Goal: Navigation & Orientation: Find specific page/section

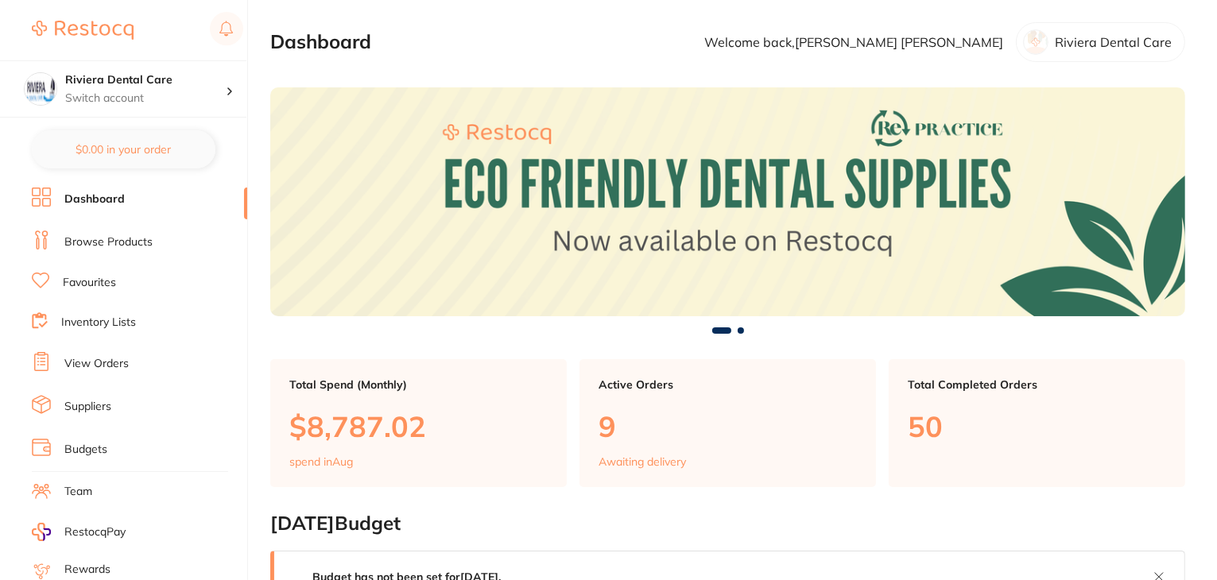
click at [92, 280] on link "Favourites" at bounding box center [89, 283] width 53 height 16
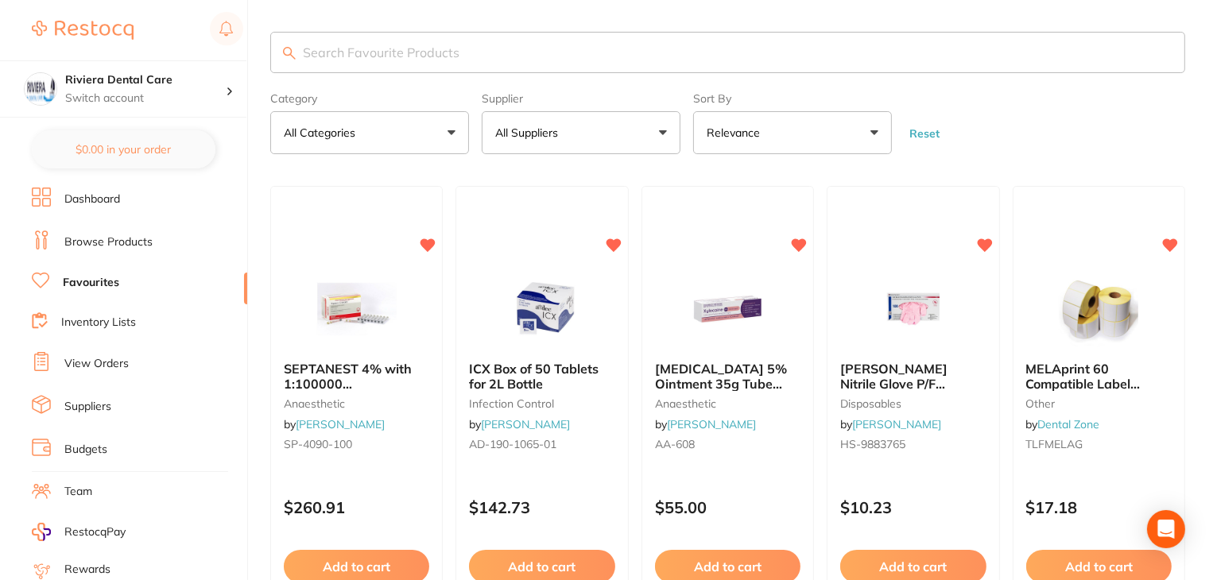
click at [563, 144] on button "All Suppliers" at bounding box center [581, 132] width 199 height 43
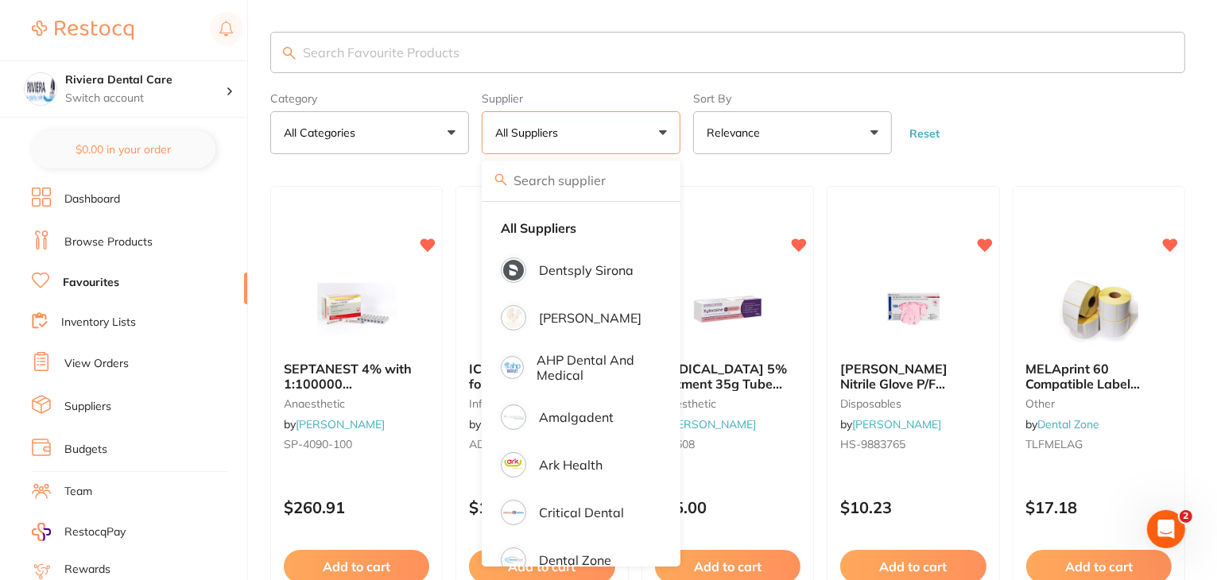
click at [96, 239] on link "Browse Products" at bounding box center [108, 242] width 88 height 16
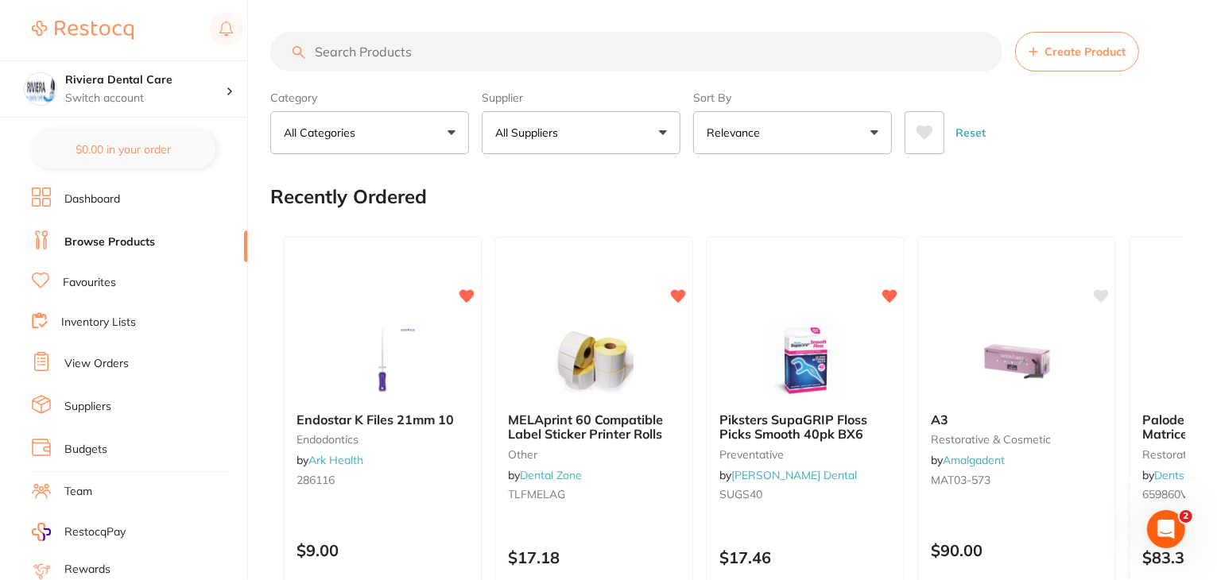
click at [549, 119] on button "All Suppliers" at bounding box center [581, 132] width 199 height 43
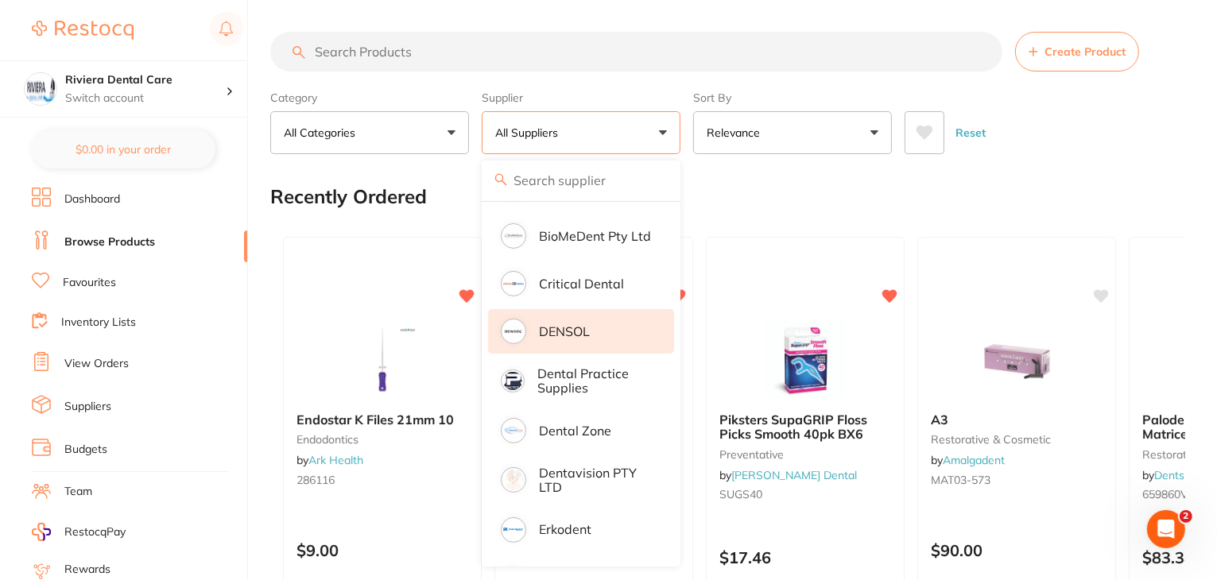
scroll to position [477, 0]
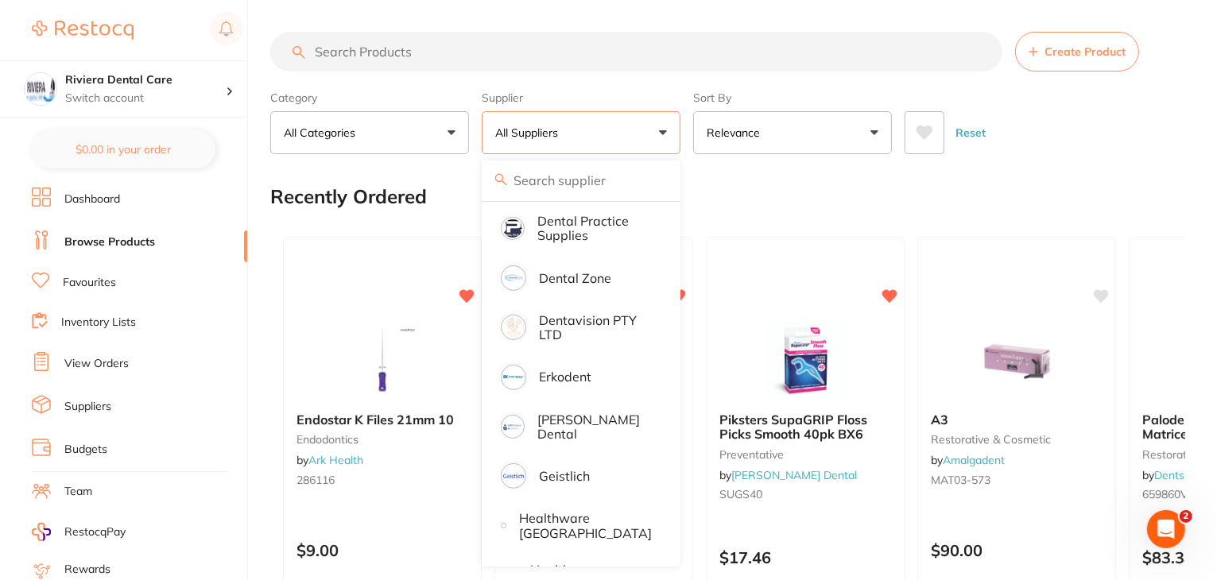
click at [559, 338] on p "Dentavision PTY LTD" at bounding box center [595, 327] width 113 height 29
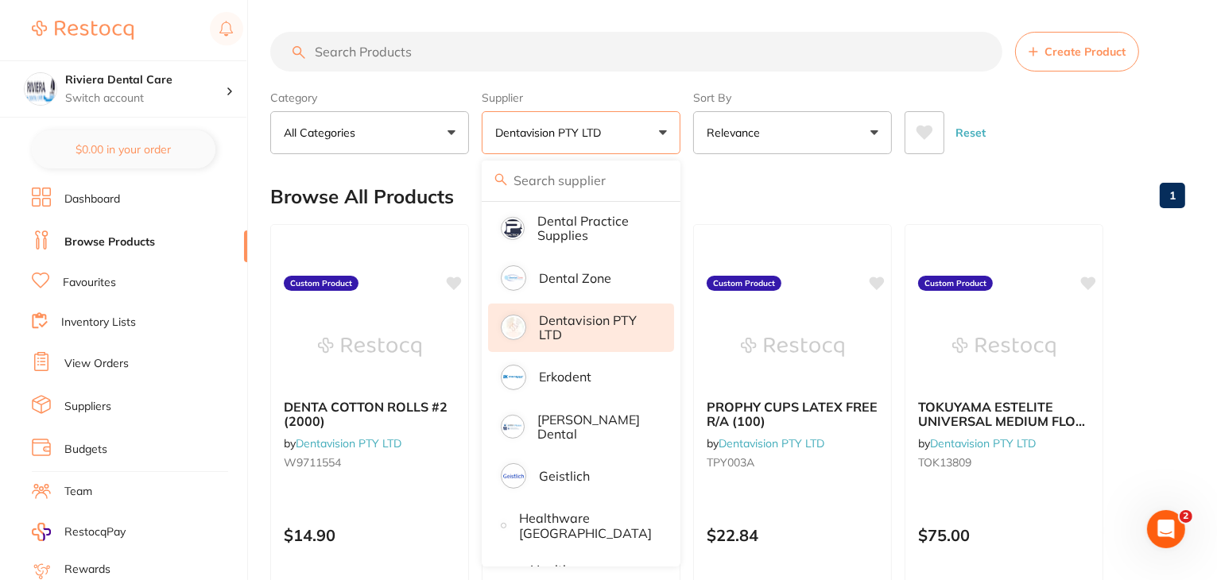
scroll to position [0, 0]
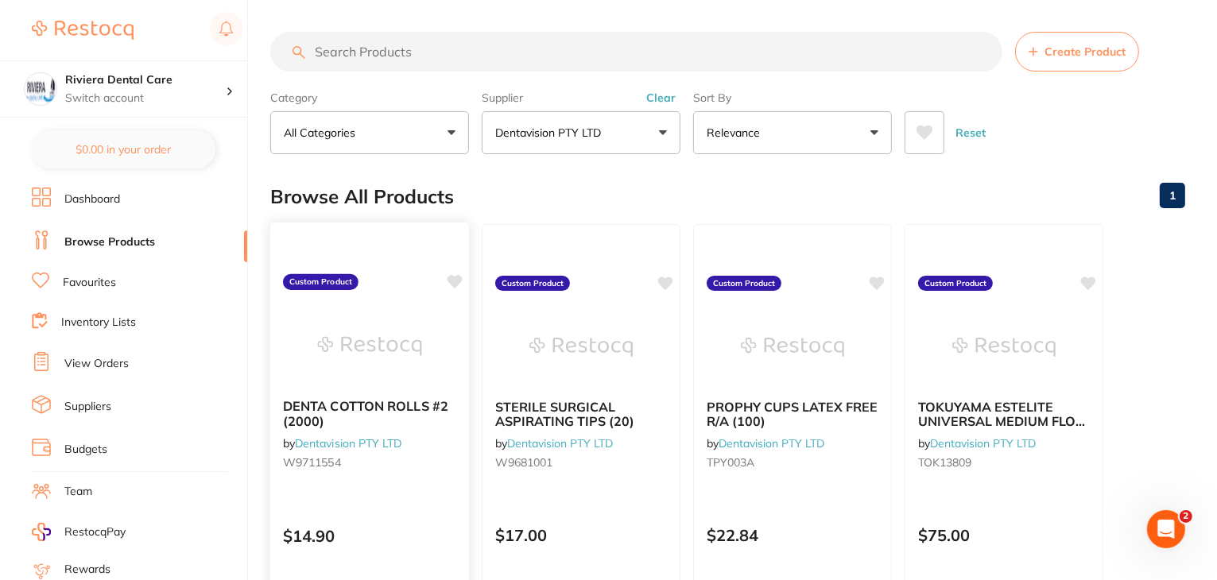
click at [455, 279] on icon at bounding box center [454, 282] width 15 height 14
click at [667, 276] on icon at bounding box center [666, 282] width 15 height 14
click at [878, 280] on icon at bounding box center [877, 282] width 15 height 14
drag, startPoint x: 1090, startPoint y: 278, endPoint x: 1098, endPoint y: 280, distance: 8.1
click at [1090, 278] on icon at bounding box center [1088, 282] width 15 height 14
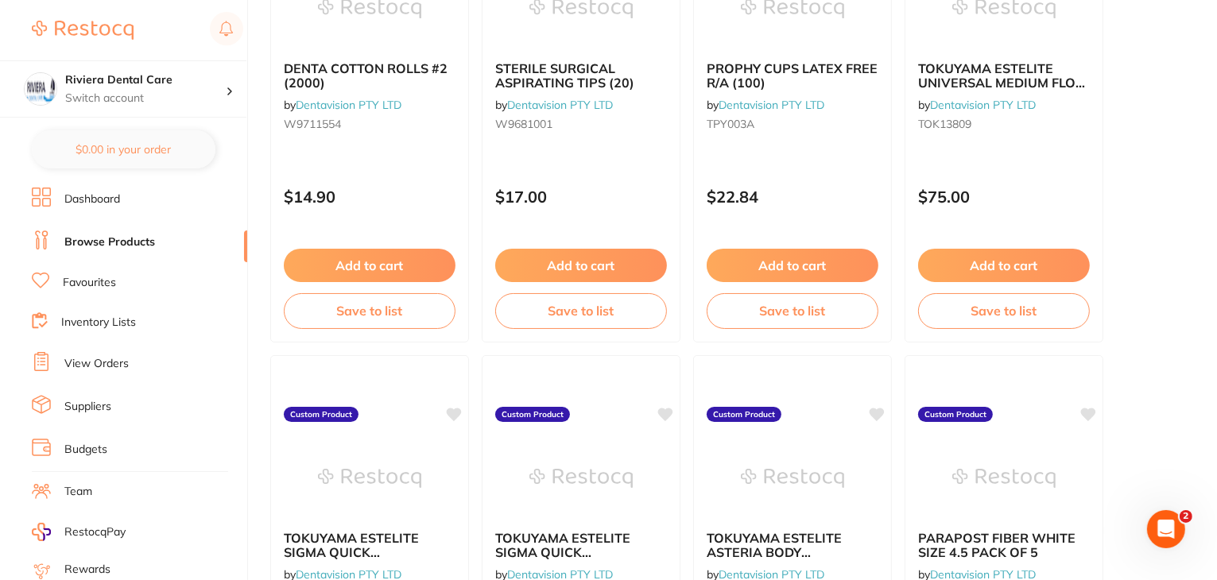
scroll to position [397, 0]
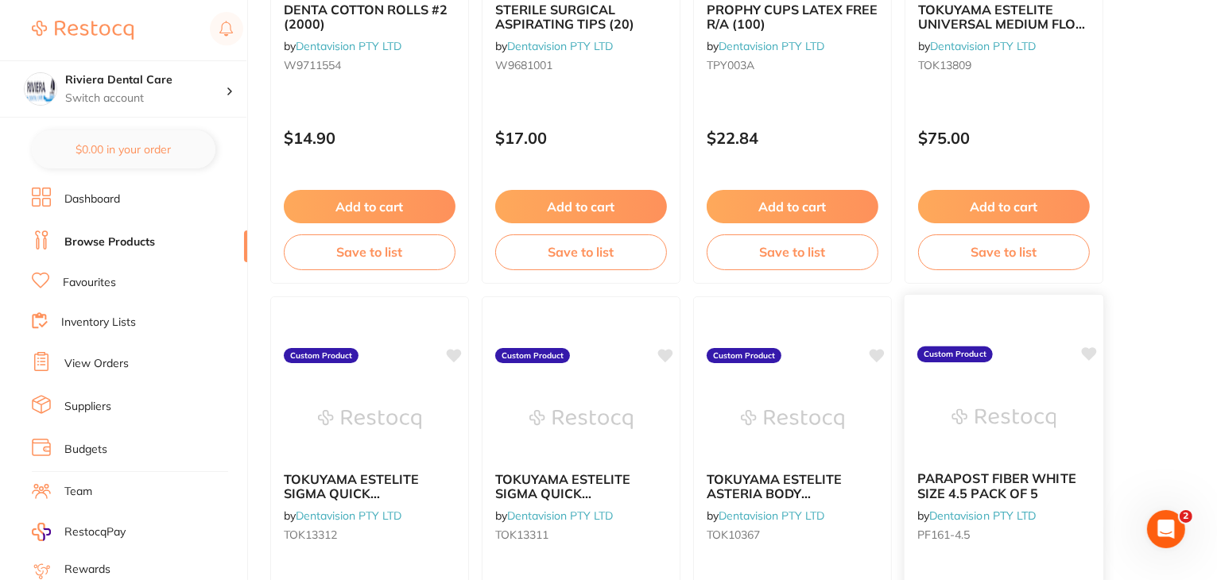
click at [1083, 354] on icon at bounding box center [1088, 354] width 15 height 14
click at [878, 354] on icon at bounding box center [877, 354] width 15 height 14
click at [663, 360] on icon at bounding box center [666, 354] width 16 height 16
click at [459, 356] on icon at bounding box center [455, 354] width 16 height 16
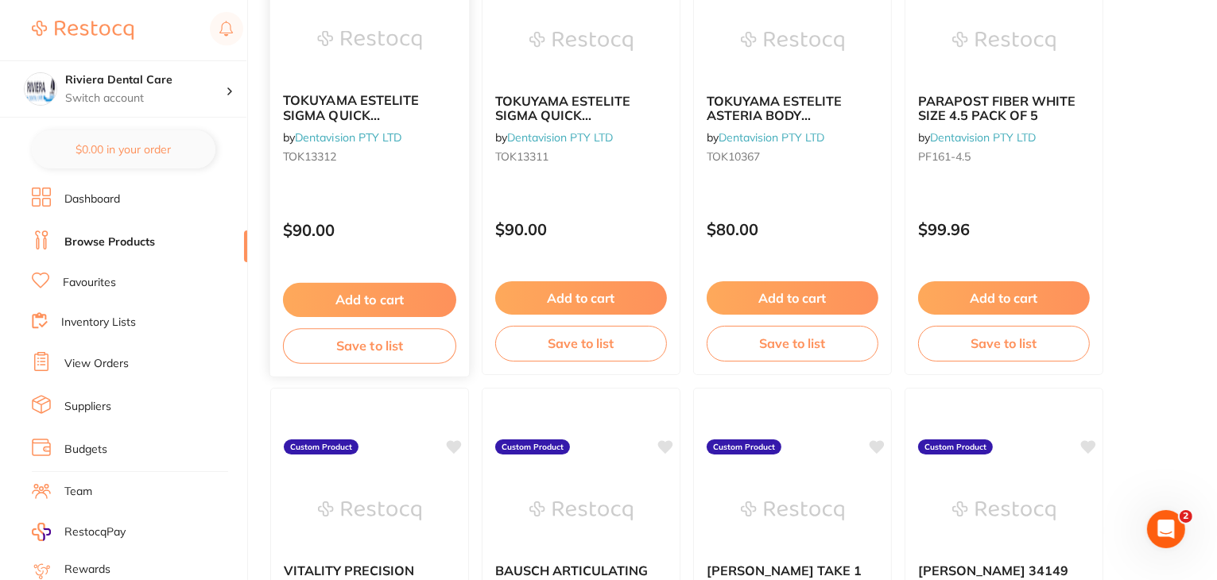
scroll to position [795, 0]
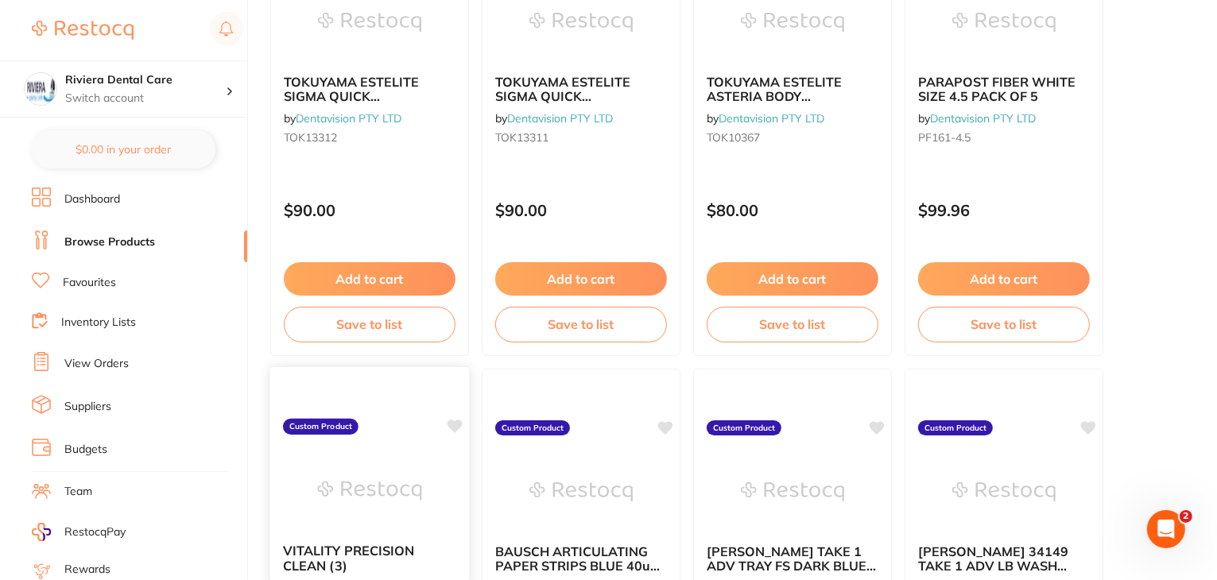
click at [457, 423] on icon at bounding box center [454, 427] width 15 height 14
click at [667, 423] on icon at bounding box center [666, 427] width 15 height 14
drag, startPoint x: 885, startPoint y: 423, endPoint x: 1128, endPoint y: 423, distance: 243.1
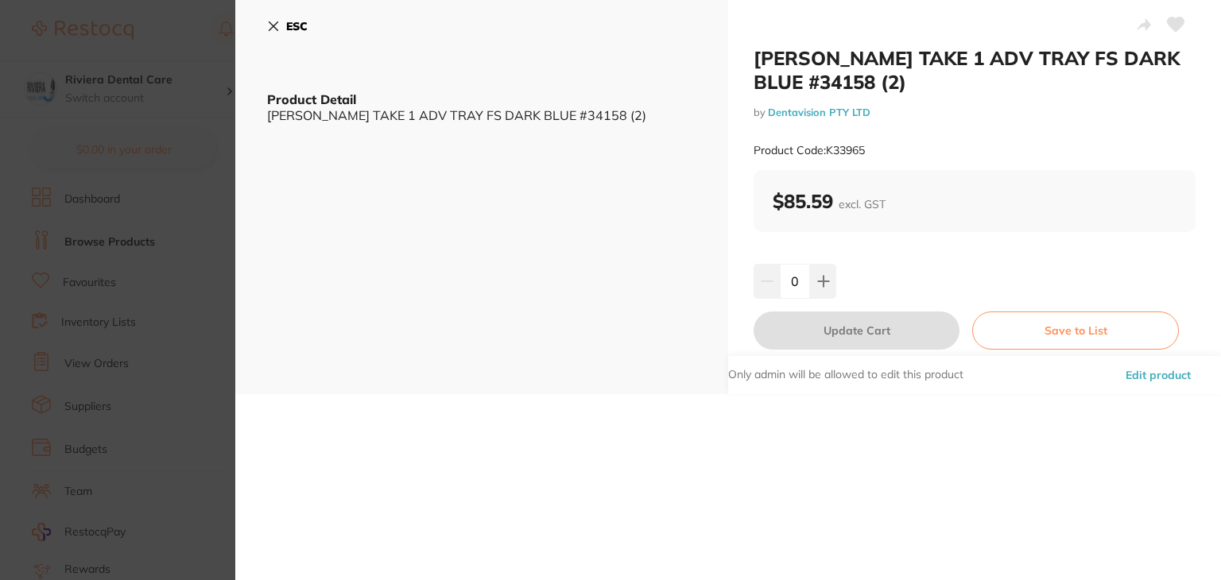
click at [273, 26] on icon at bounding box center [273, 26] width 9 height 9
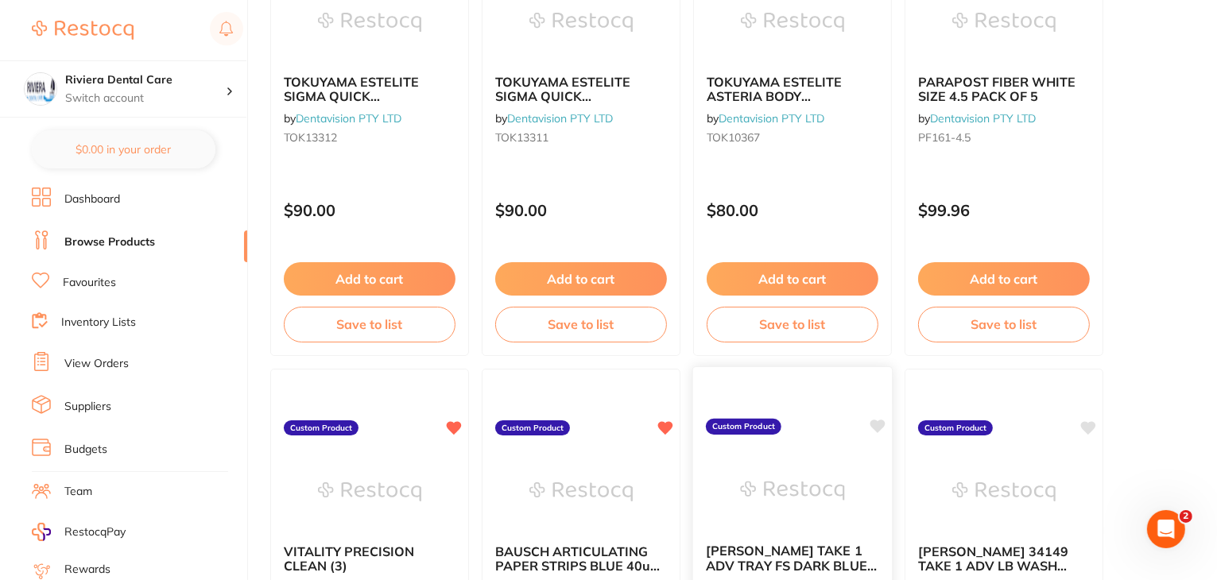
click at [880, 425] on icon at bounding box center [877, 427] width 15 height 14
drag, startPoint x: 1085, startPoint y: 425, endPoint x: 1030, endPoint y: 412, distance: 57.1
click at [1084, 426] on icon at bounding box center [1088, 427] width 15 height 14
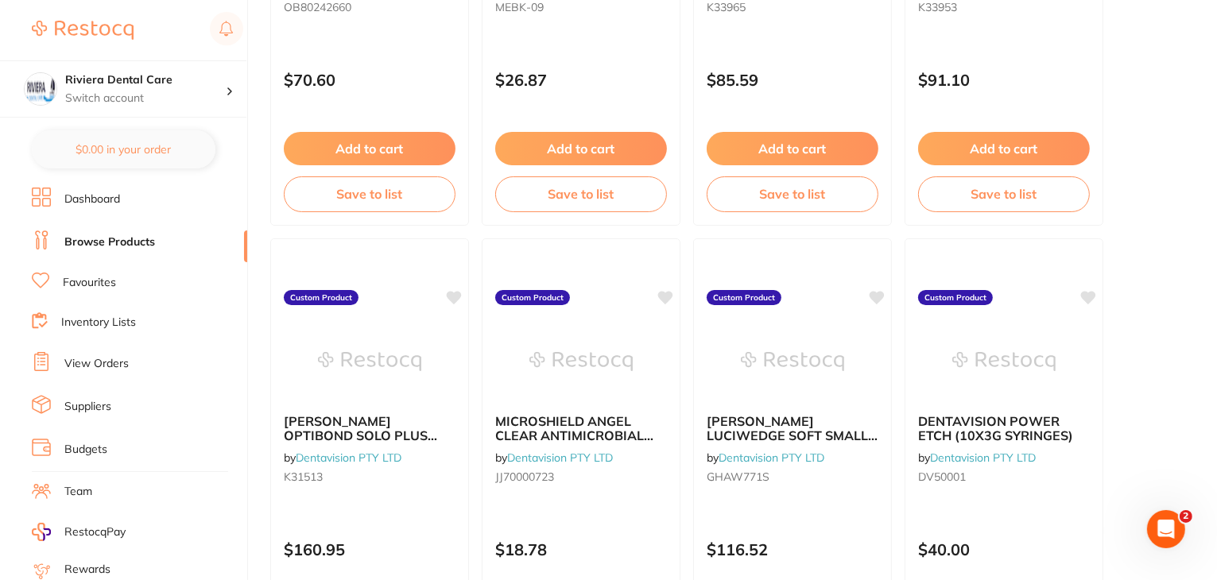
scroll to position [1430, 0]
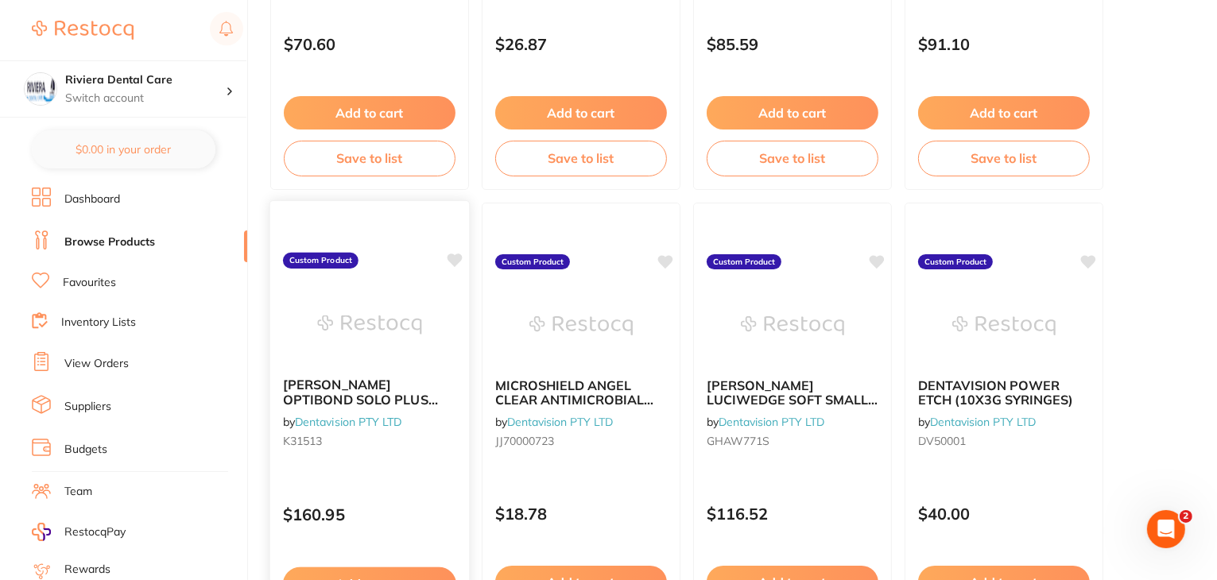
click at [461, 261] on icon at bounding box center [455, 261] width 16 height 16
click at [664, 261] on icon at bounding box center [666, 260] width 15 height 14
click at [882, 257] on icon at bounding box center [877, 260] width 15 height 14
drag, startPoint x: 1085, startPoint y: 255, endPoint x: 1052, endPoint y: 260, distance: 33.7
click at [1085, 256] on icon at bounding box center [1088, 260] width 15 height 14
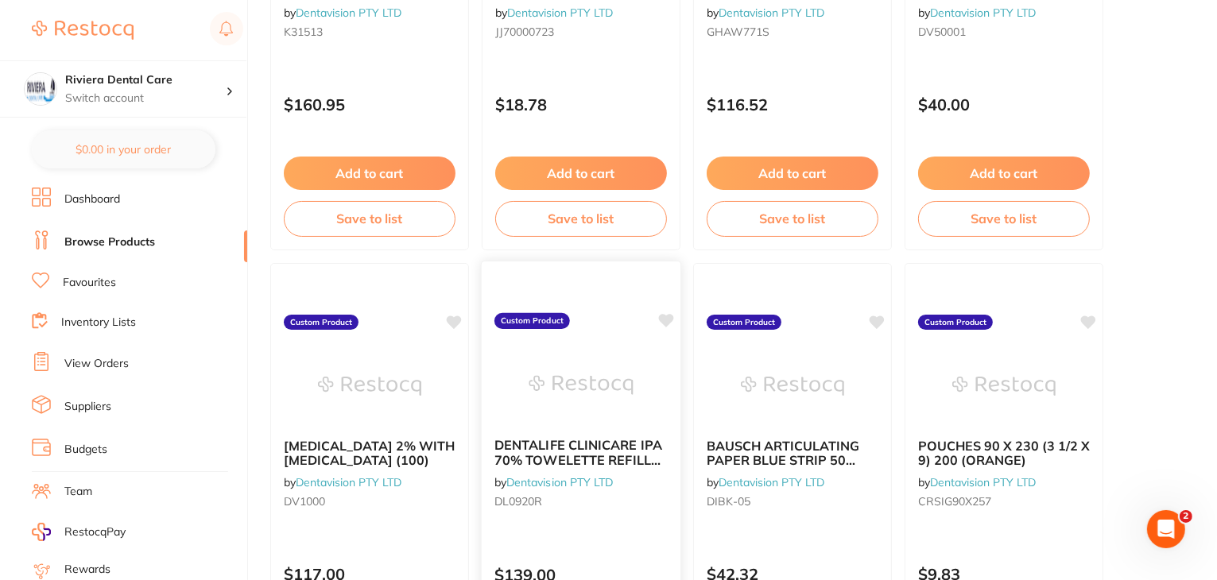
scroll to position [1907, 0]
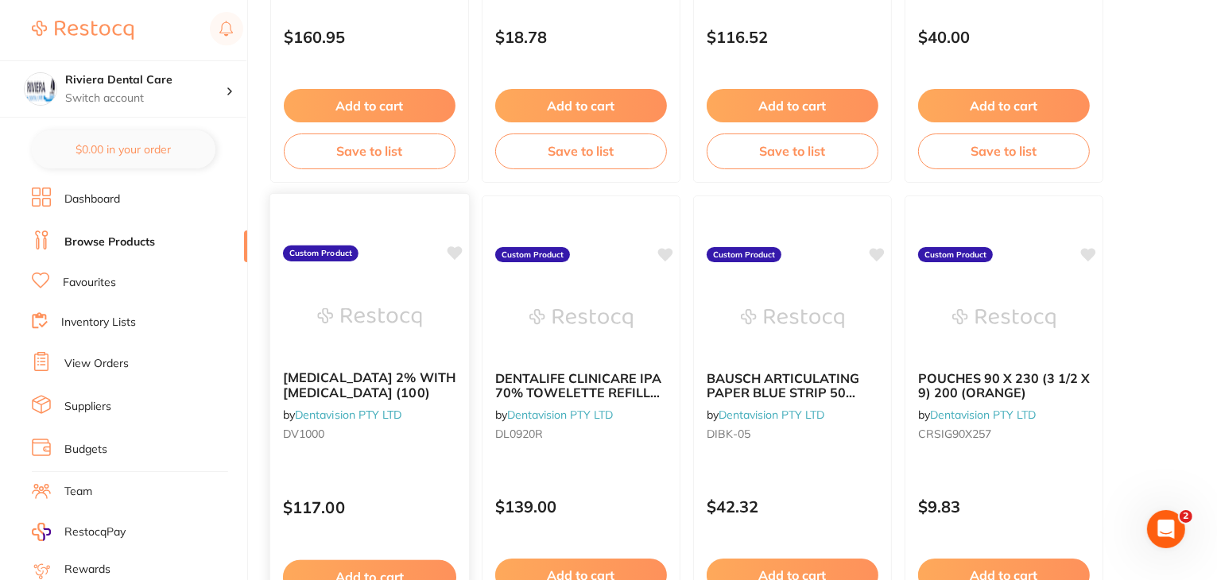
click at [458, 250] on icon at bounding box center [454, 253] width 15 height 14
click at [667, 255] on icon at bounding box center [666, 253] width 15 height 14
click at [885, 247] on div "BAUSCH ARTICULATING PAPER BLUE STRIP 50 STRIPS by Dentavision PTY LTD DIBK-05 C…" at bounding box center [792, 424] width 201 height 462
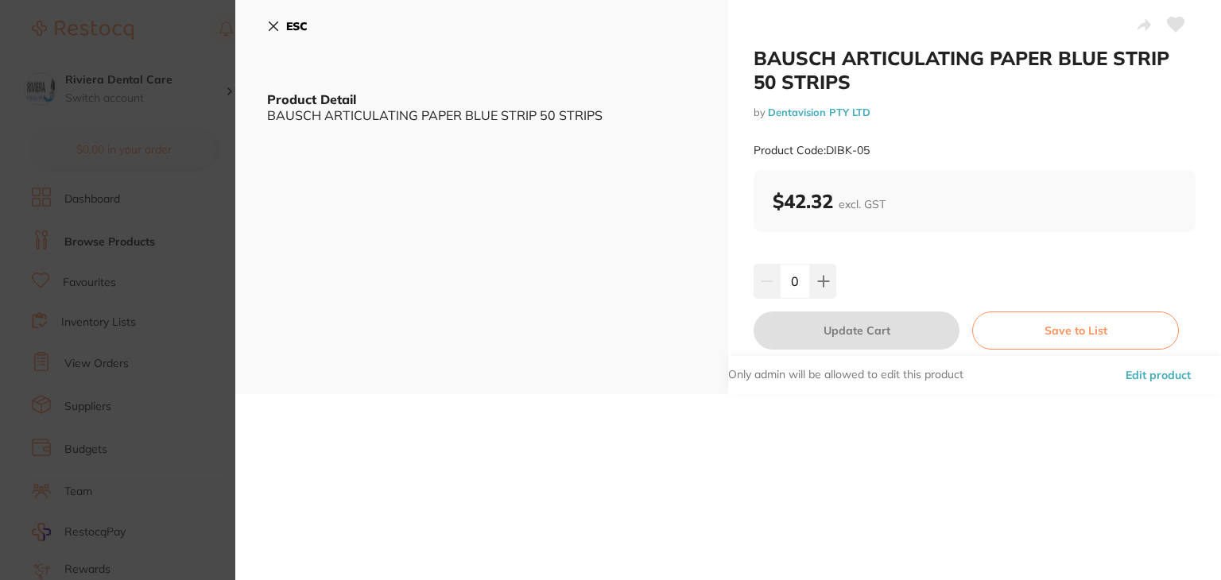
click at [264, 21] on div "ESC Product Detail BAUSCH ARTICULATING PAPER BLUE STRIP 50 STRIPS" at bounding box center [481, 197] width 493 height 394
drag, startPoint x: 275, startPoint y: 29, endPoint x: 536, endPoint y: 122, distance: 277.5
click at [277, 29] on icon at bounding box center [273, 26] width 13 height 13
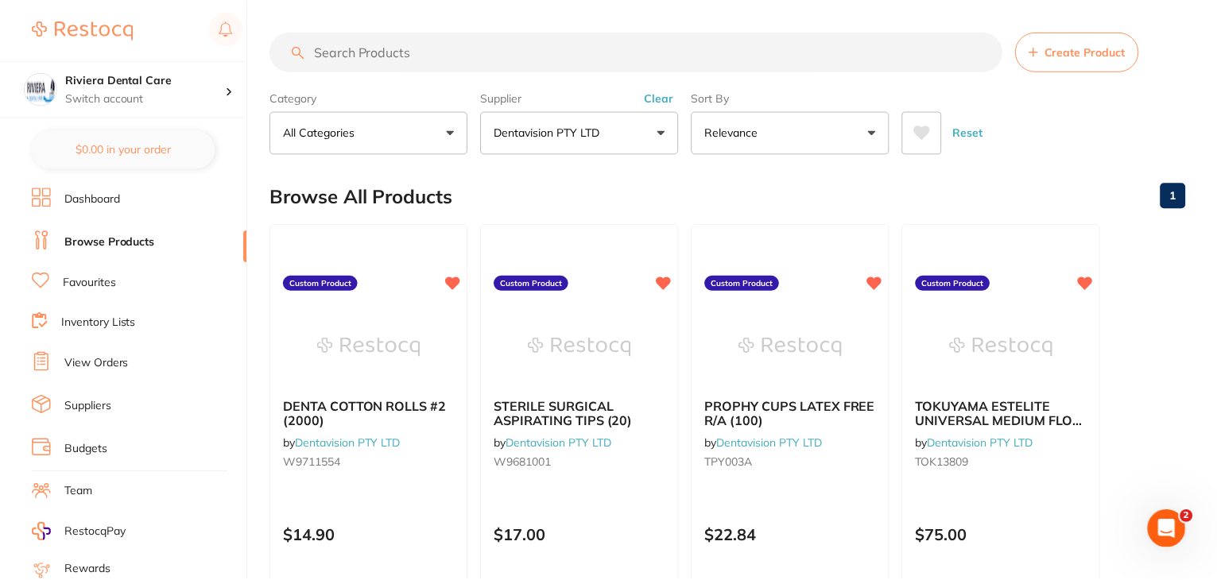
scroll to position [1907, 0]
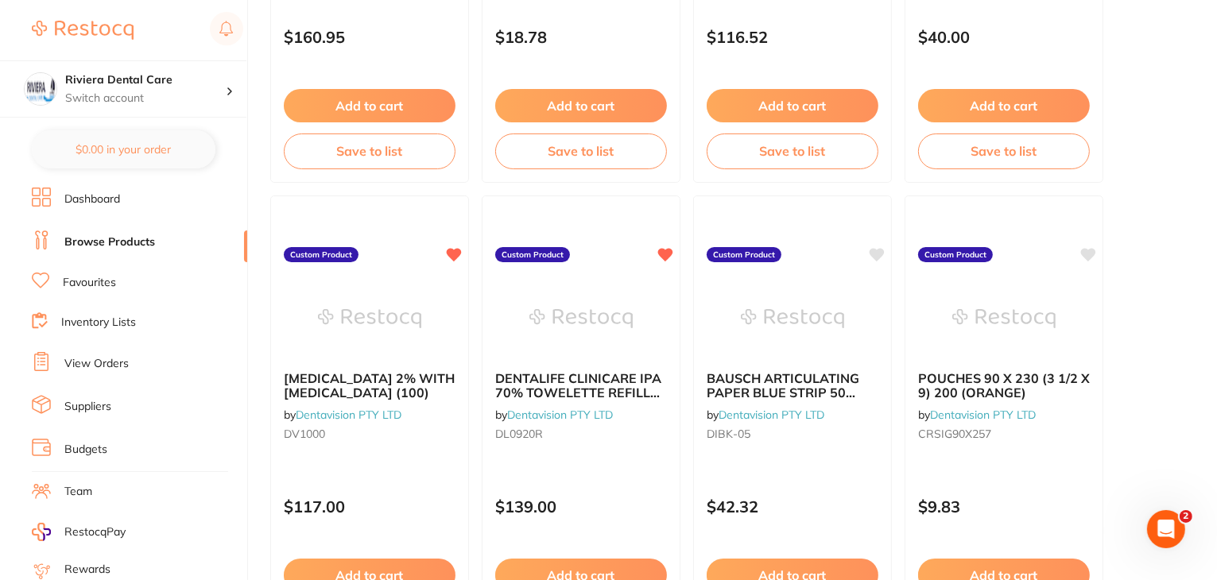
click at [880, 245] on div "BAUSCH ARTICULATING PAPER BLUE STRIP 50 STRIPS by Dentavision PTY LTD DIBK-05 C…" at bounding box center [792, 423] width 199 height 457
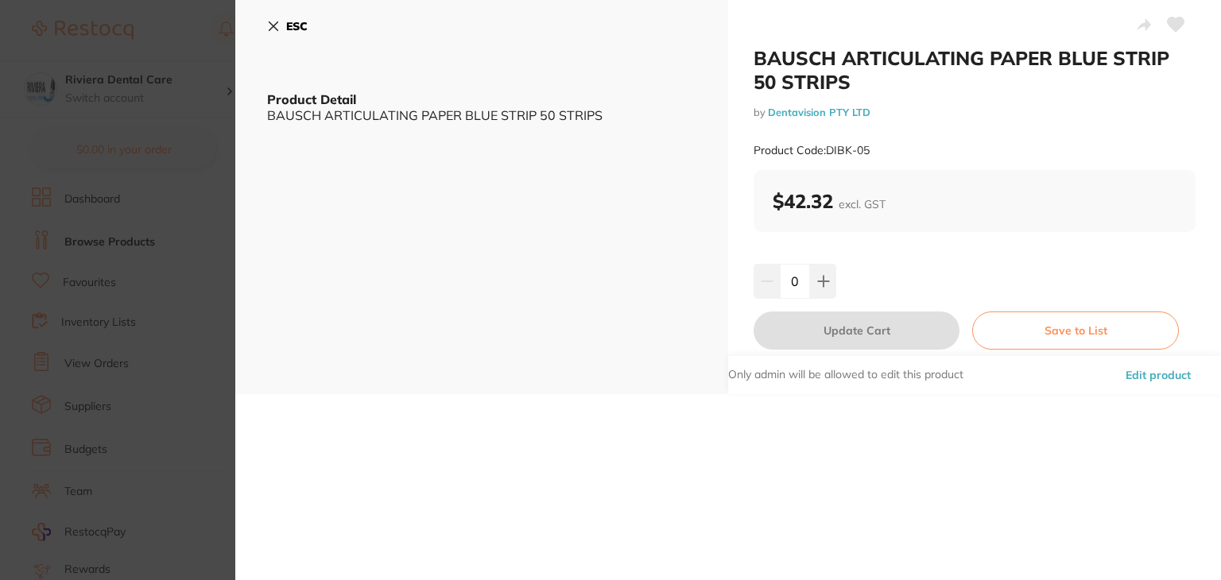
click at [269, 22] on icon at bounding box center [273, 26] width 9 height 9
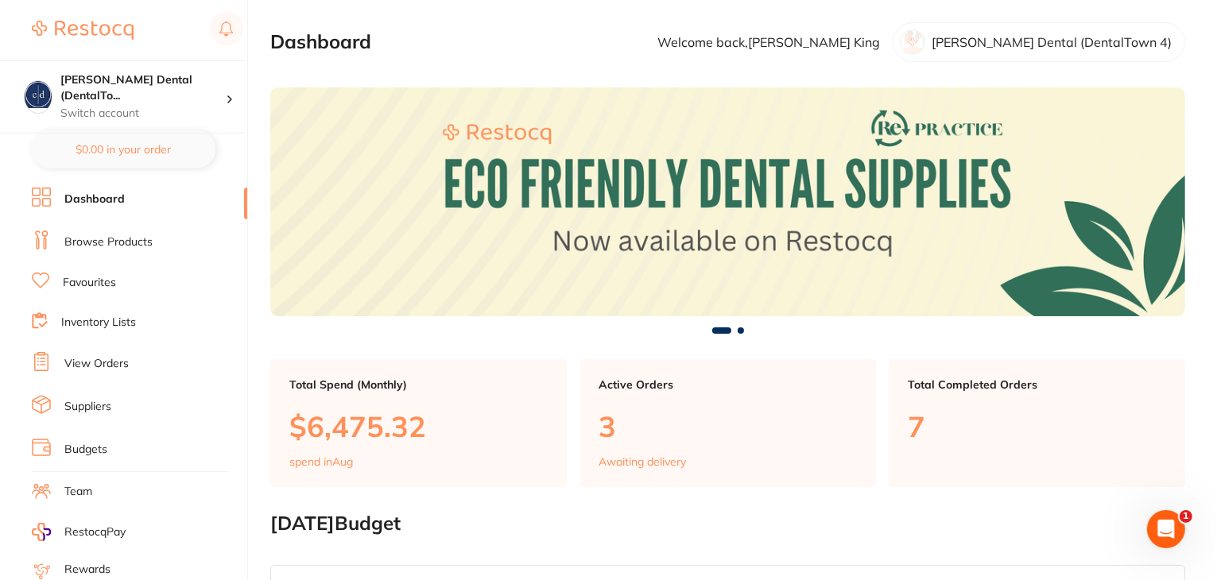
click at [107, 285] on link "Favourites" at bounding box center [89, 283] width 53 height 16
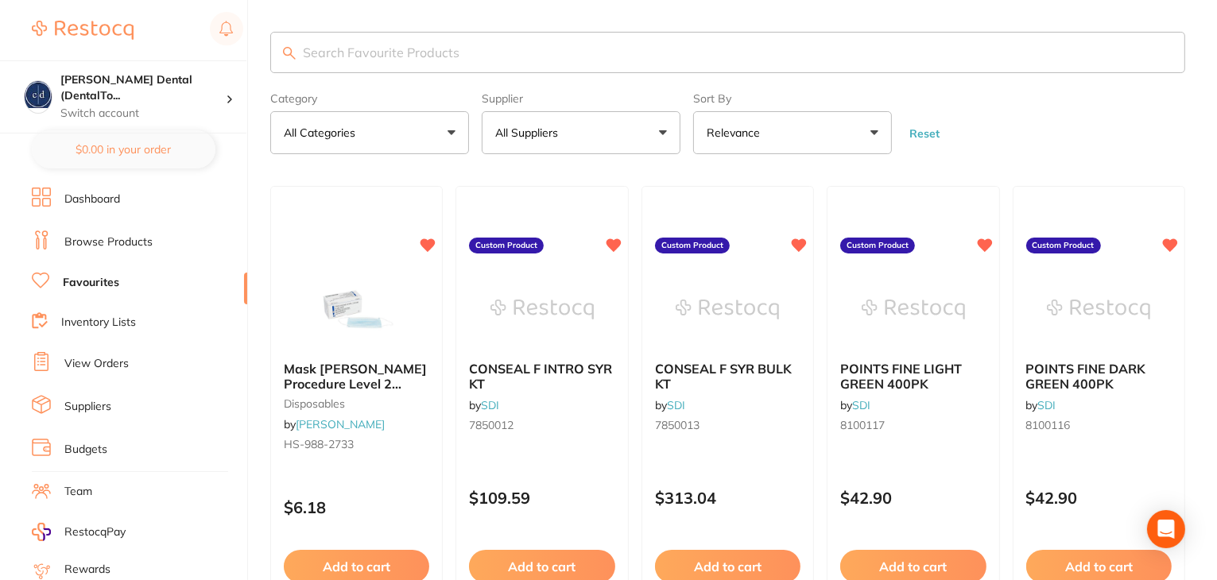
click at [660, 130] on button "All Suppliers" at bounding box center [581, 132] width 199 height 43
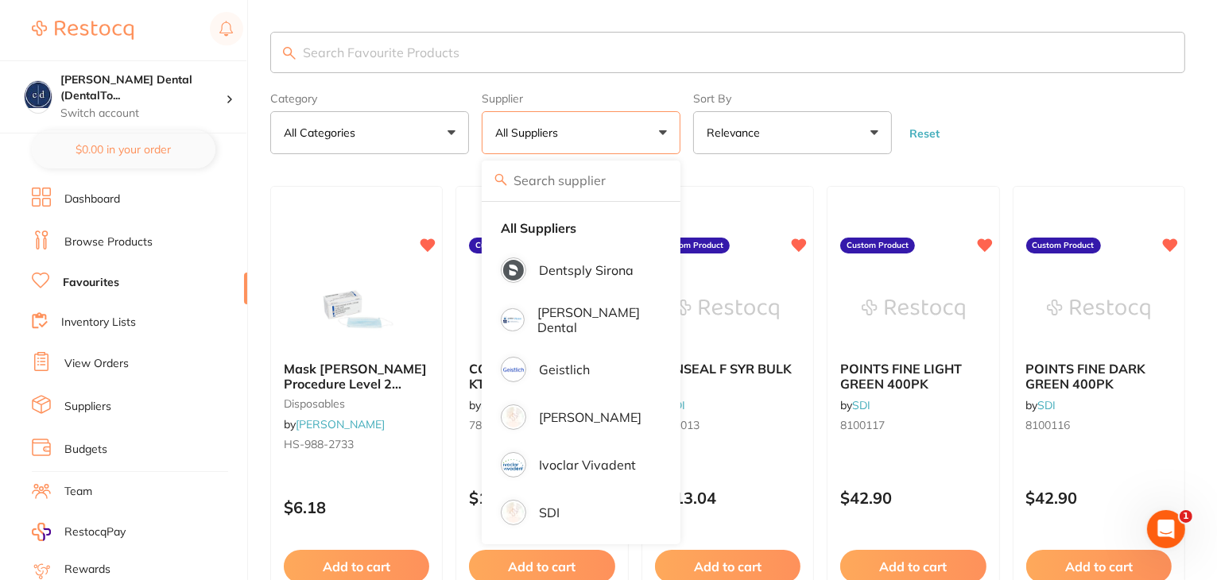
click at [505, 33] on input "search" at bounding box center [727, 52] width 915 height 41
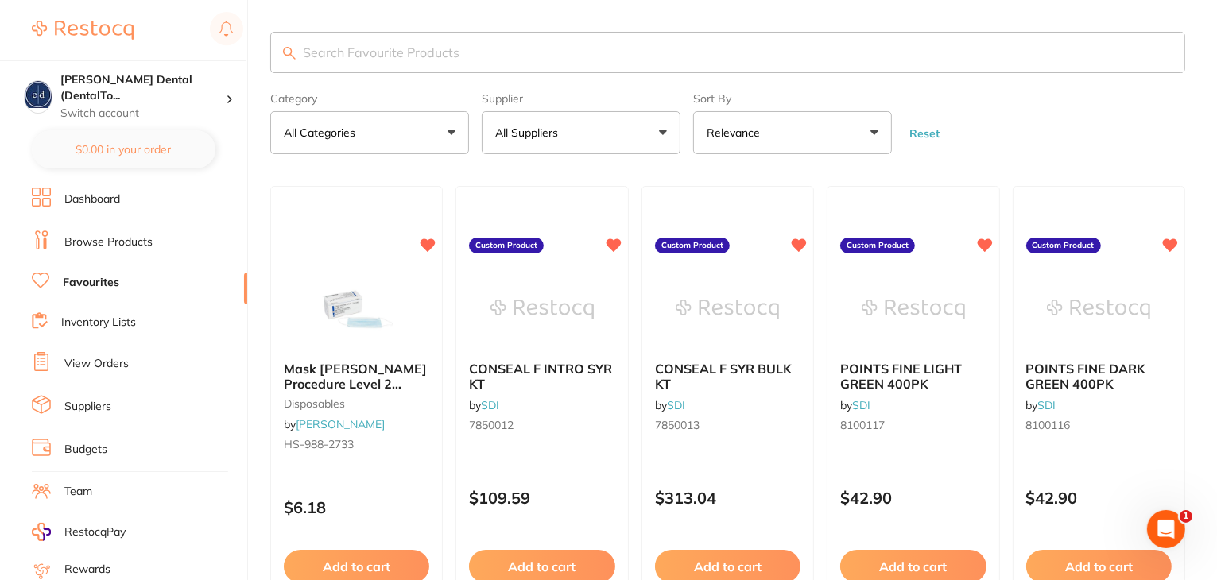
click at [87, 241] on link "Browse Products" at bounding box center [108, 242] width 88 height 16
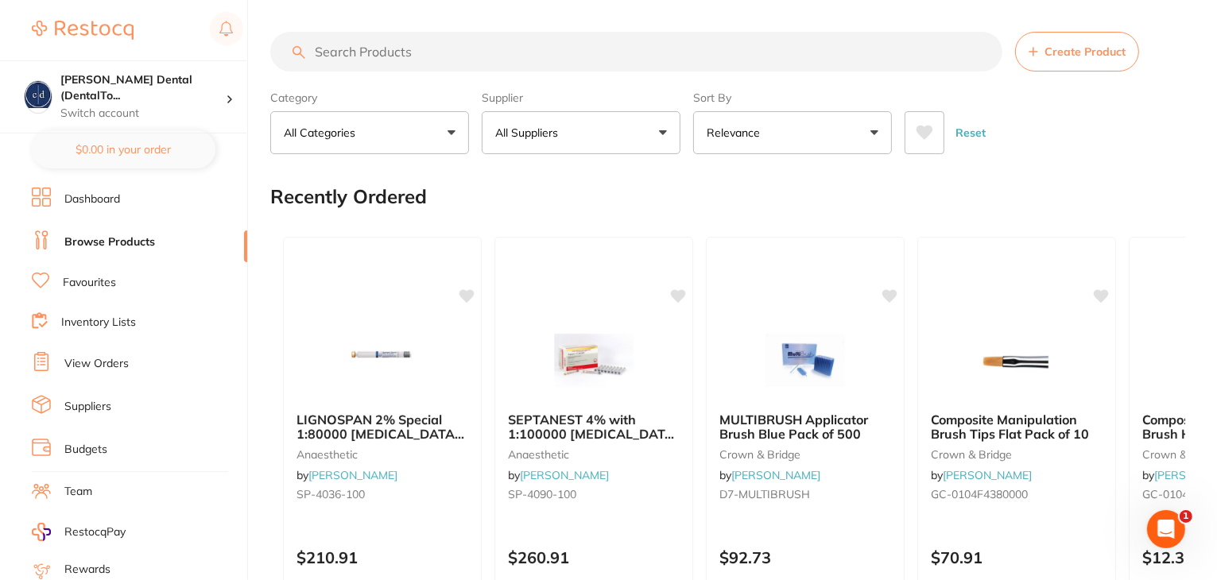
click at [665, 134] on button "All Suppliers" at bounding box center [581, 132] width 199 height 43
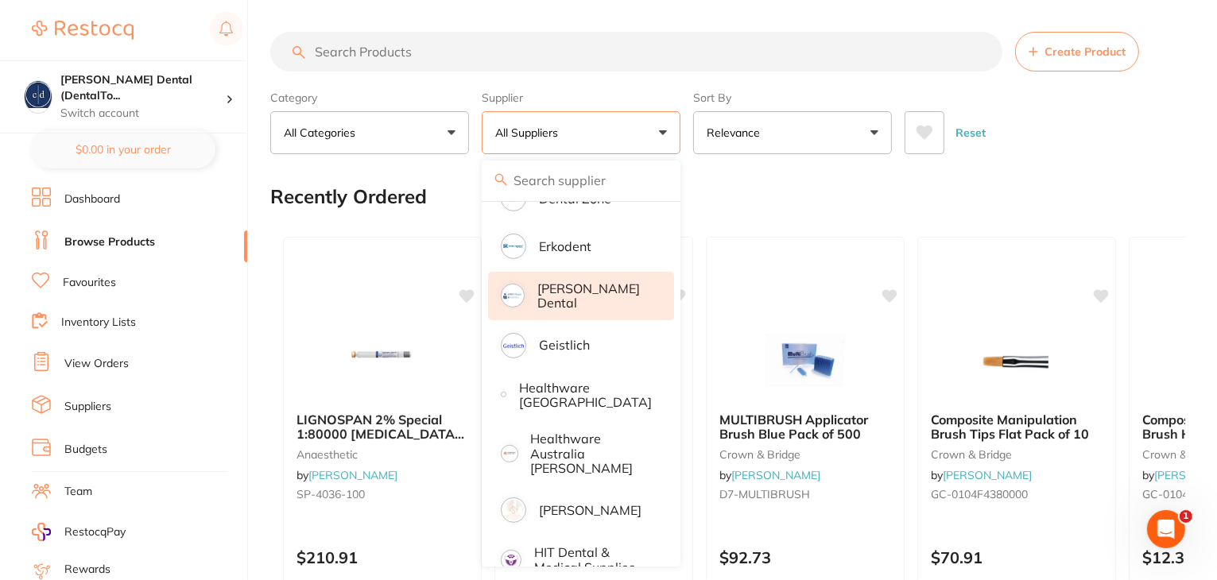
scroll to position [79, 0]
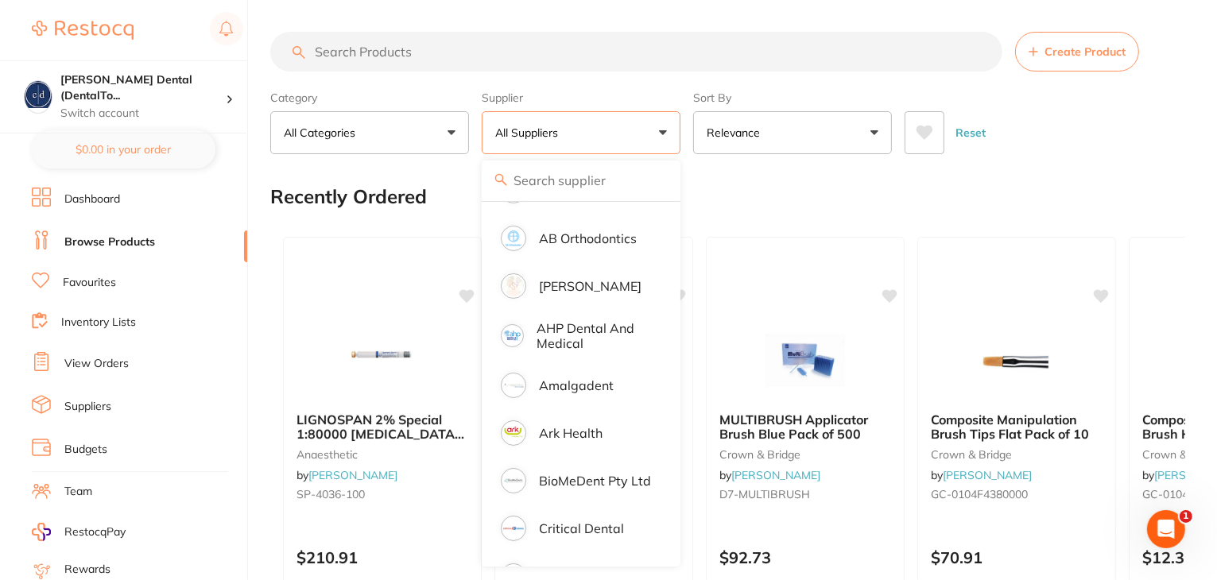
click at [79, 290] on li "Favourites" at bounding box center [139, 283] width 215 height 21
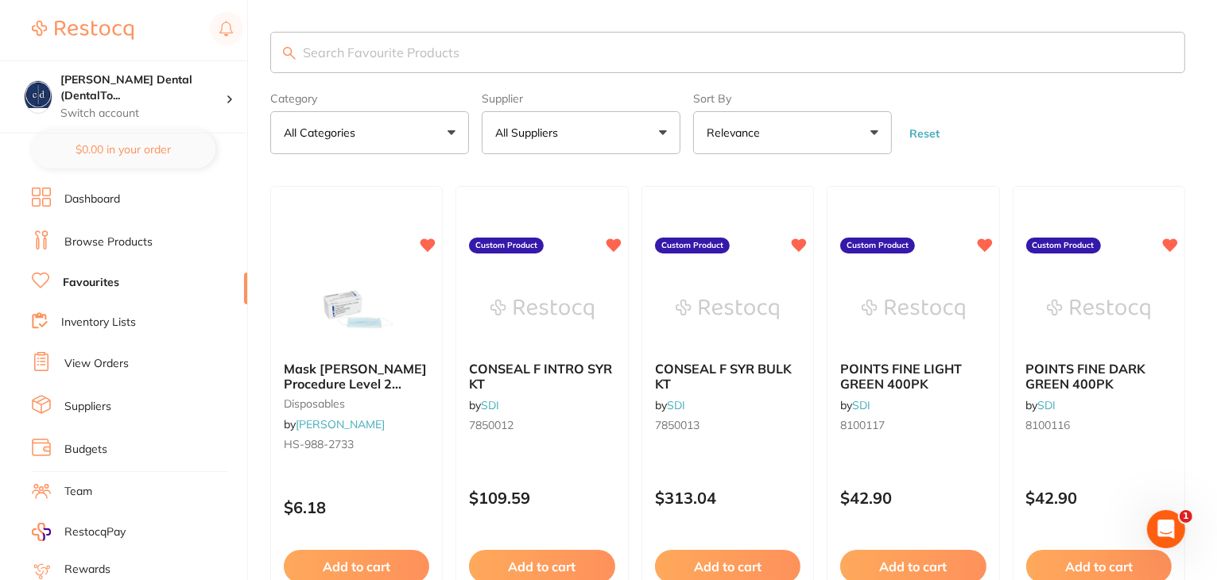
click at [559, 129] on p "All Suppliers" at bounding box center [529, 133] width 69 height 16
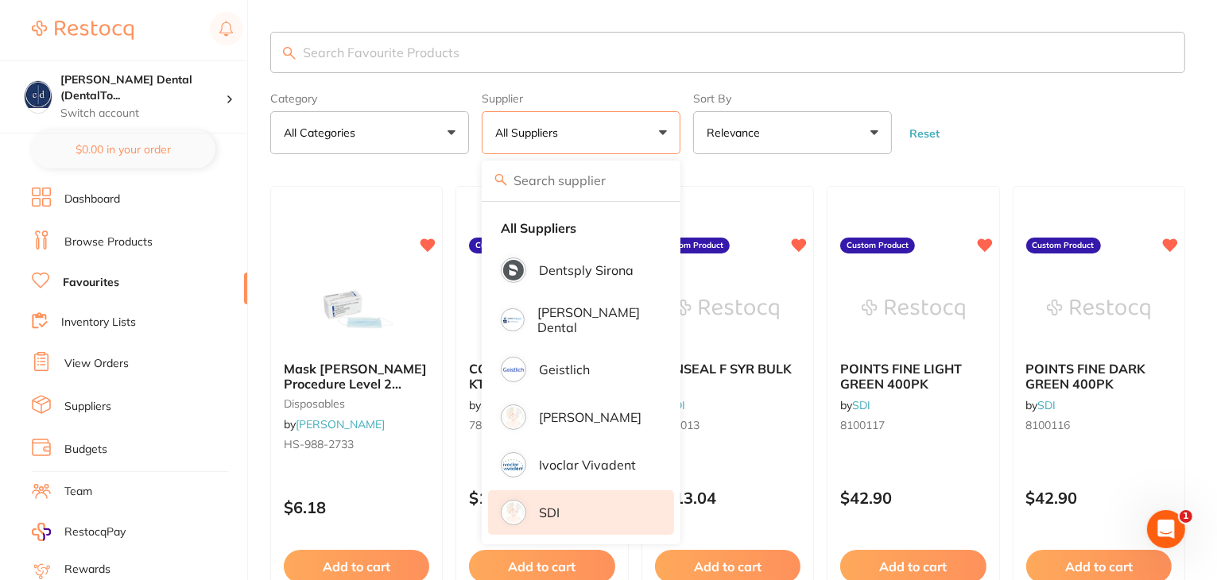
click at [582, 516] on li "SDI" at bounding box center [581, 512] width 186 height 44
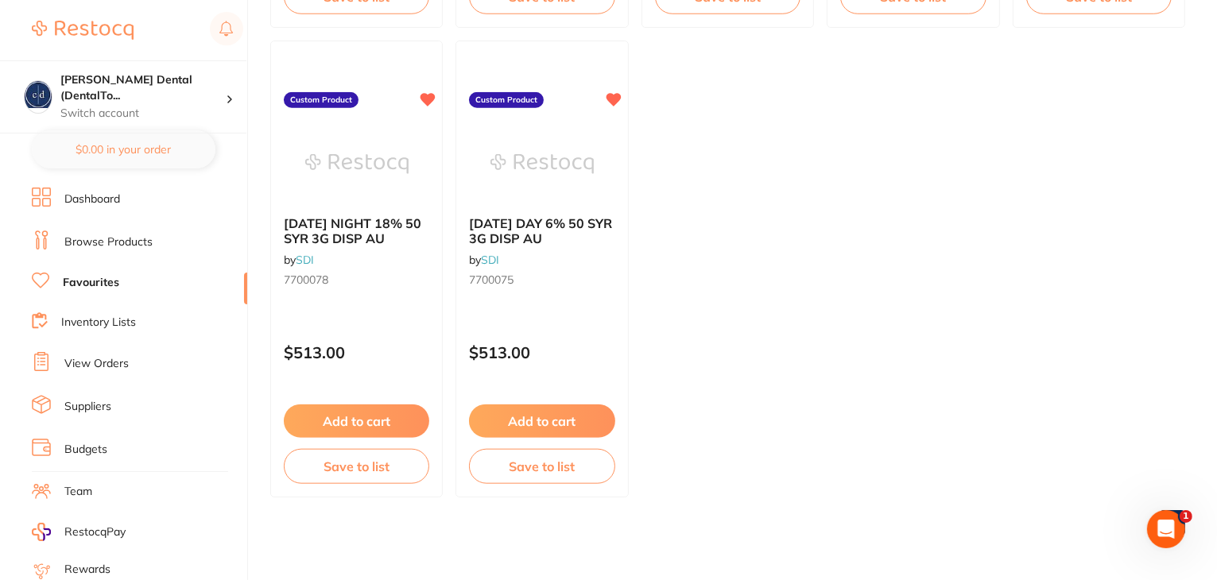
click at [91, 203] on link "Dashboard" at bounding box center [92, 199] width 56 height 16
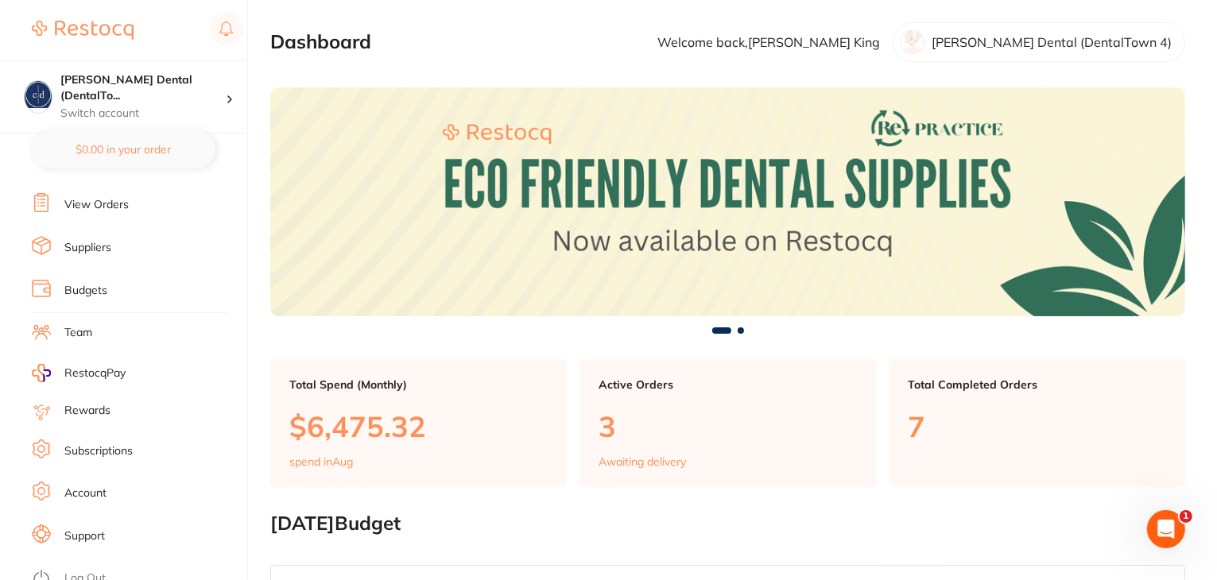
scroll to position [160, 0]
click at [86, 570] on link "Log Out" at bounding box center [84, 578] width 41 height 16
